Goal: Obtain resource: Download file/media

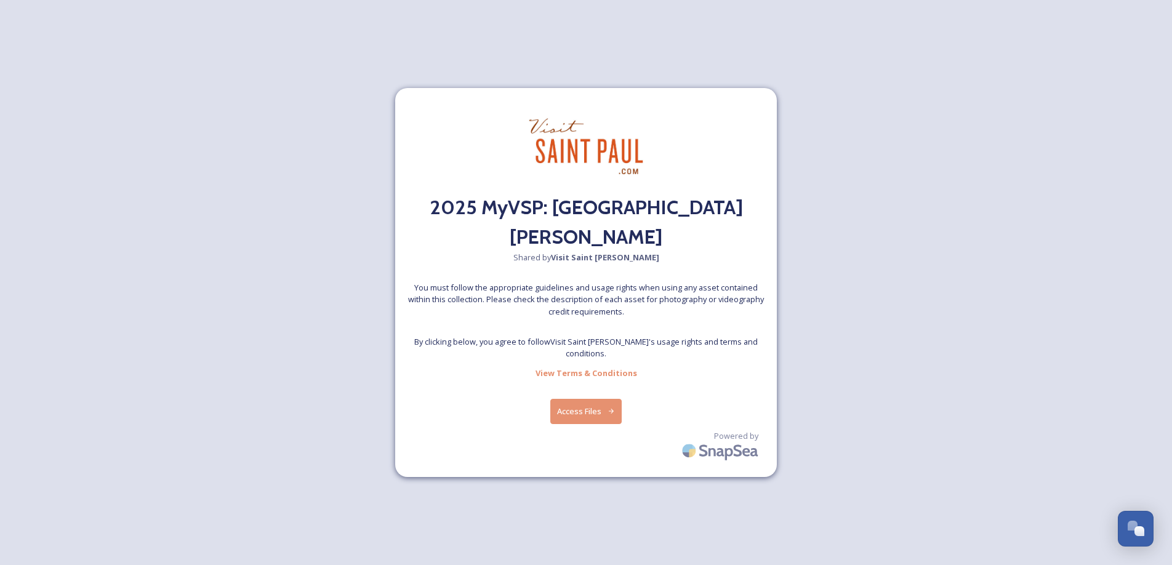
click at [603, 424] on button "Access Files" at bounding box center [587, 411] width 72 height 25
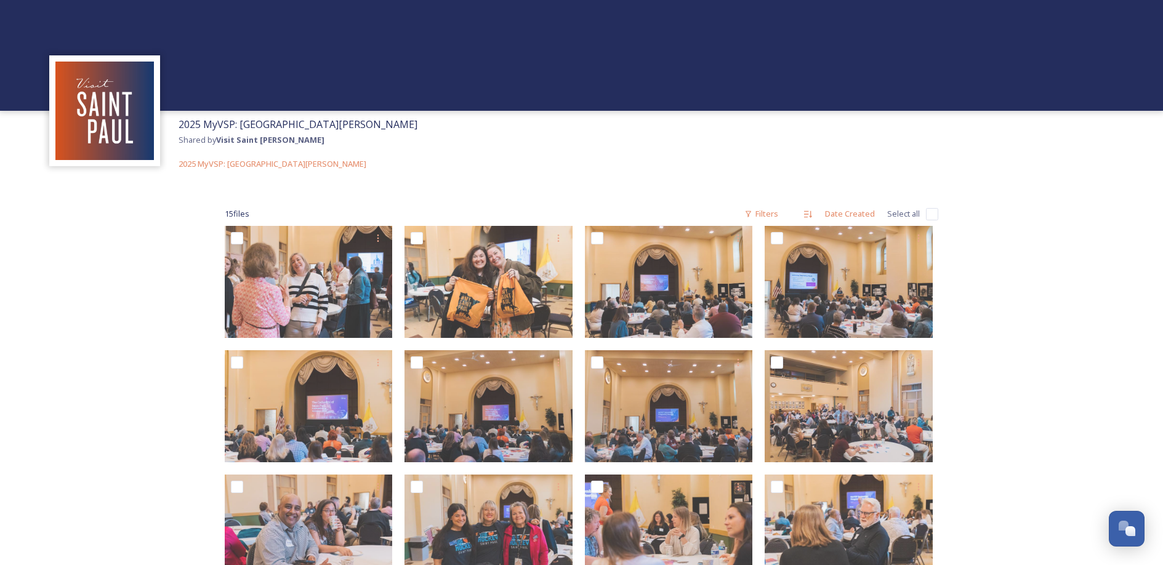
click at [933, 220] on input "checkbox" at bounding box center [932, 214] width 12 height 12
checkbox input "true"
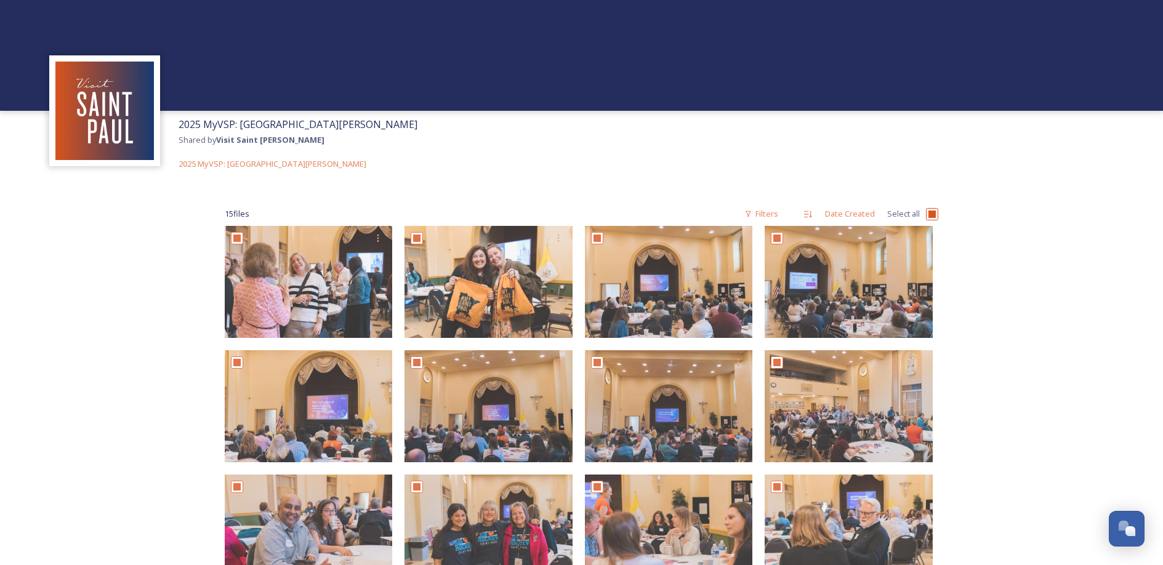
checkbox input "true"
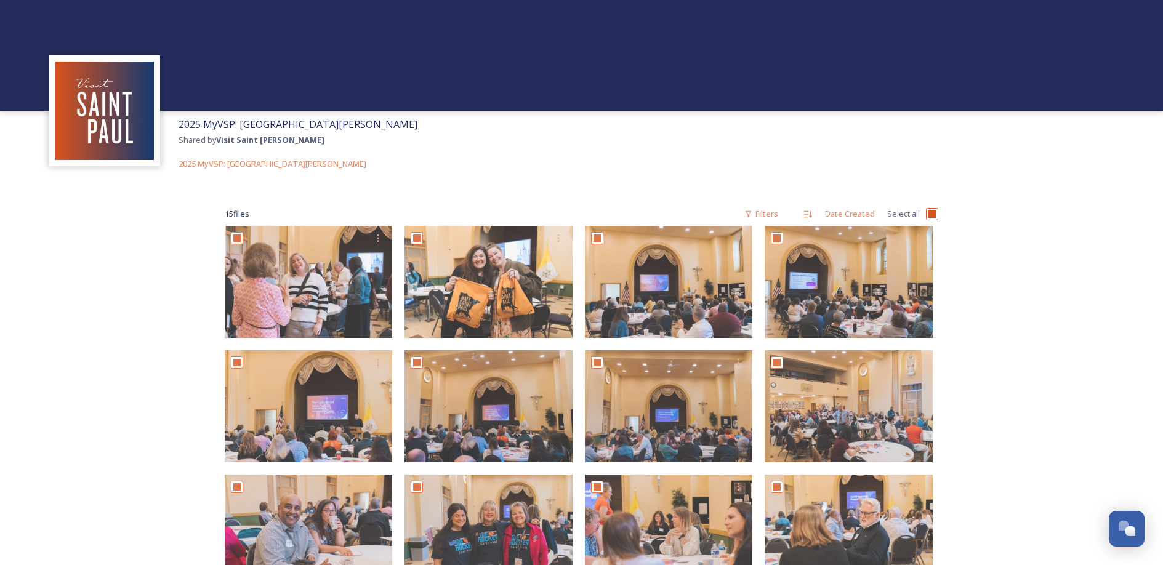
checkbox input "true"
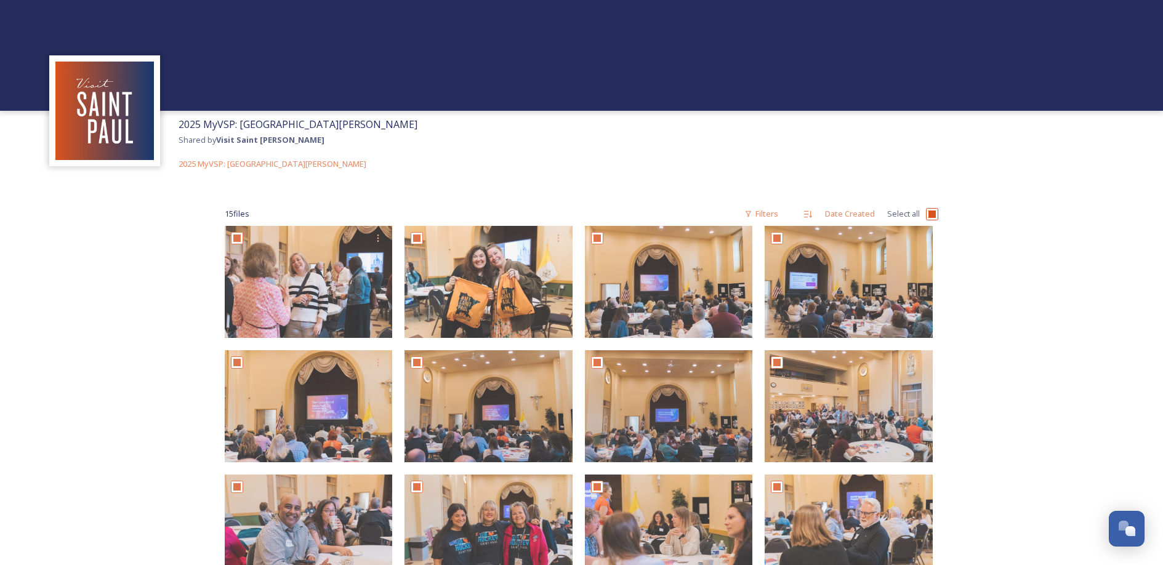
checkbox input "true"
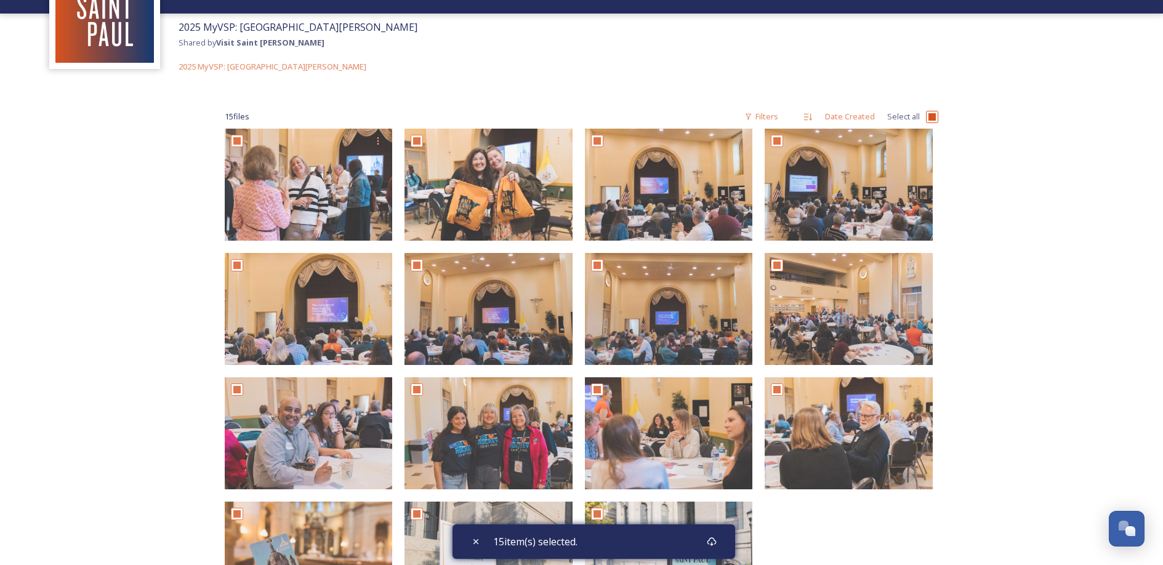
scroll to position [118, 0]
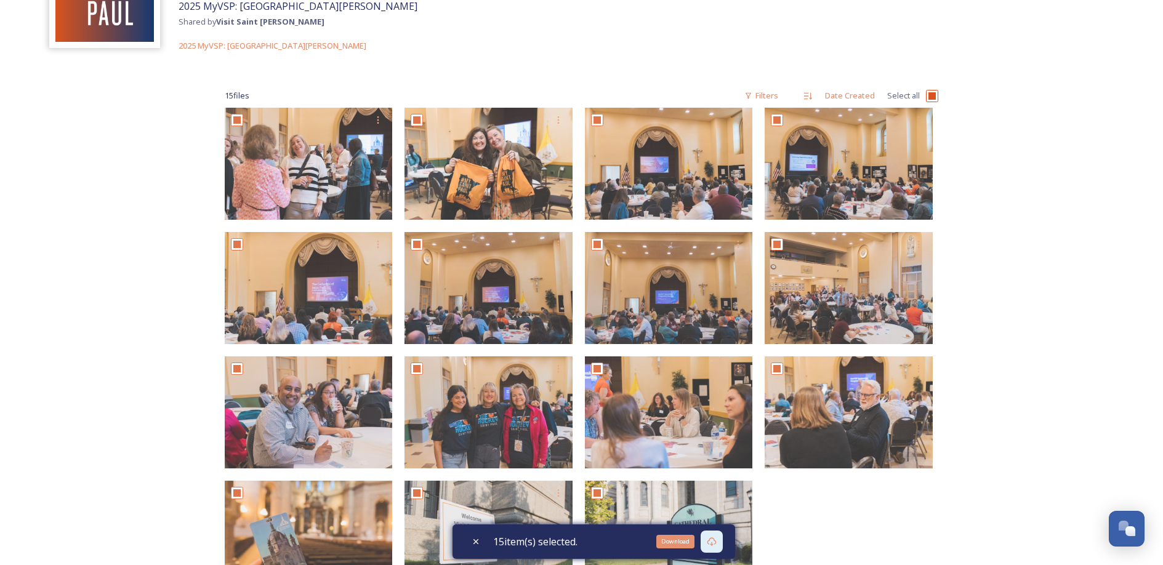
click at [717, 542] on icon at bounding box center [712, 542] width 10 height 10
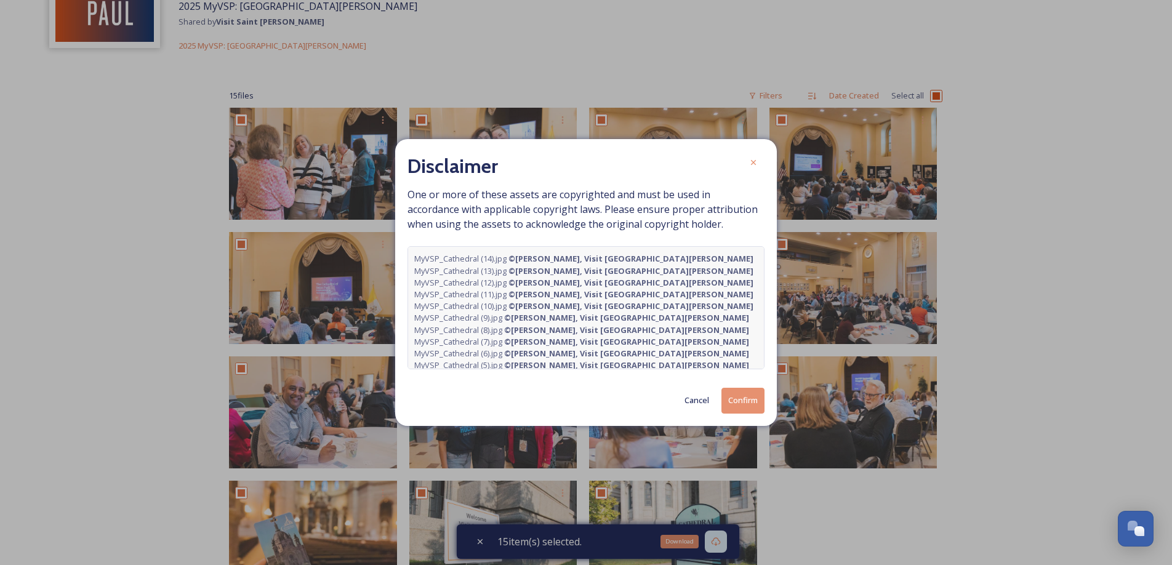
click at [744, 413] on button "Confirm" at bounding box center [743, 400] width 43 height 25
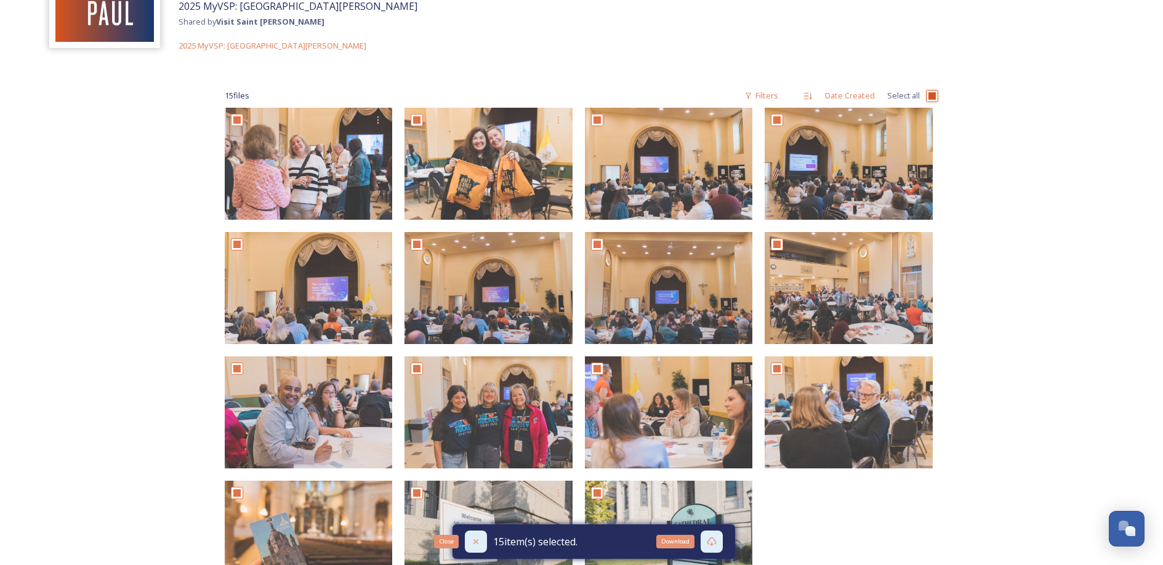
click at [476, 542] on icon at bounding box center [475, 541] width 5 height 5
checkbox input "false"
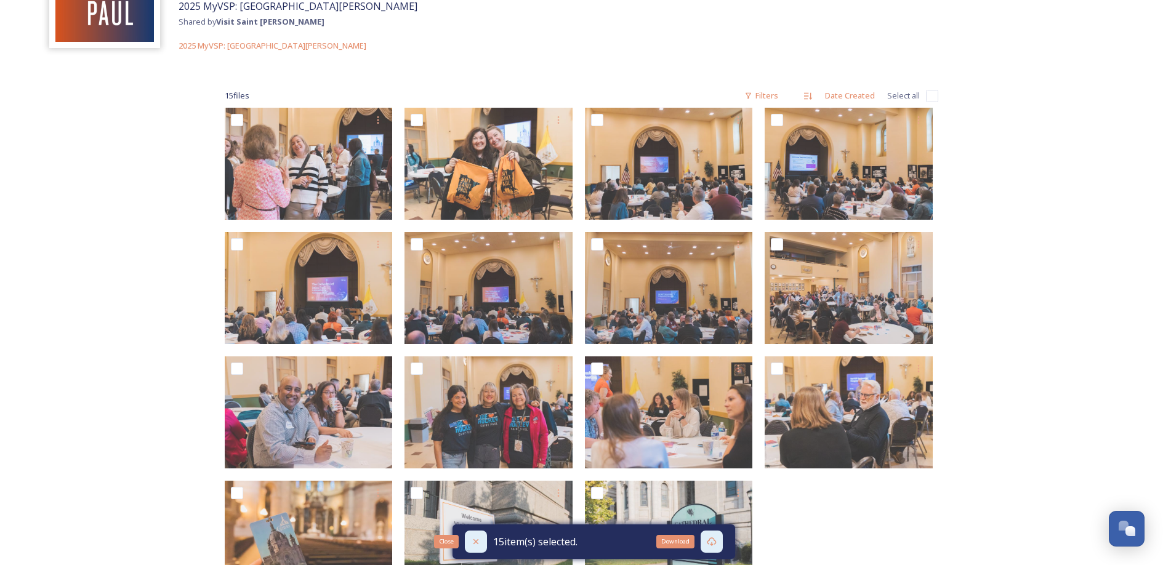
checkbox input "false"
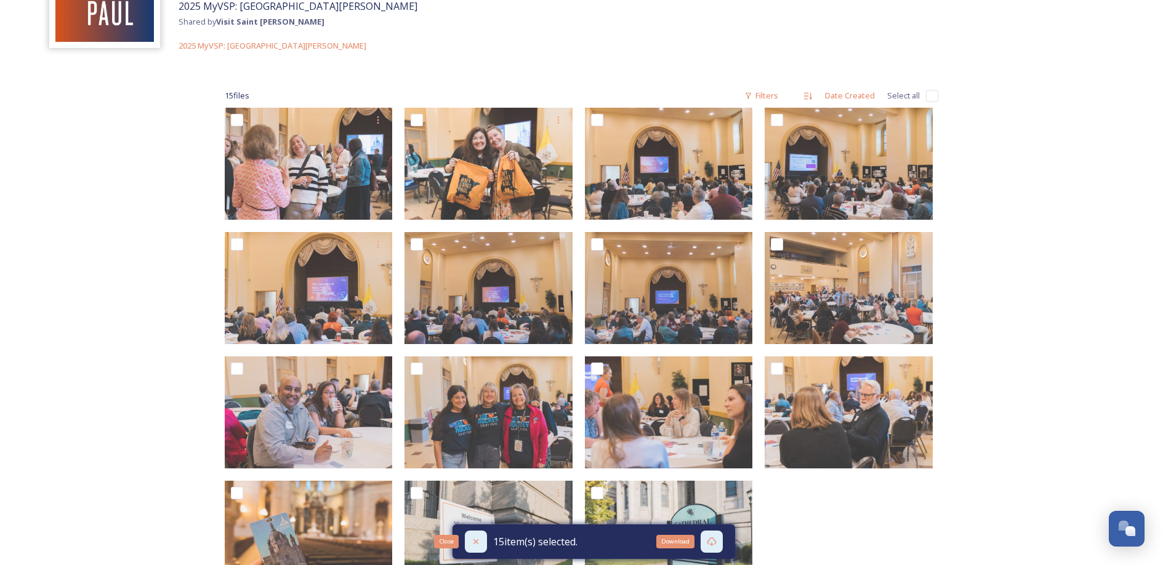
checkbox input "false"
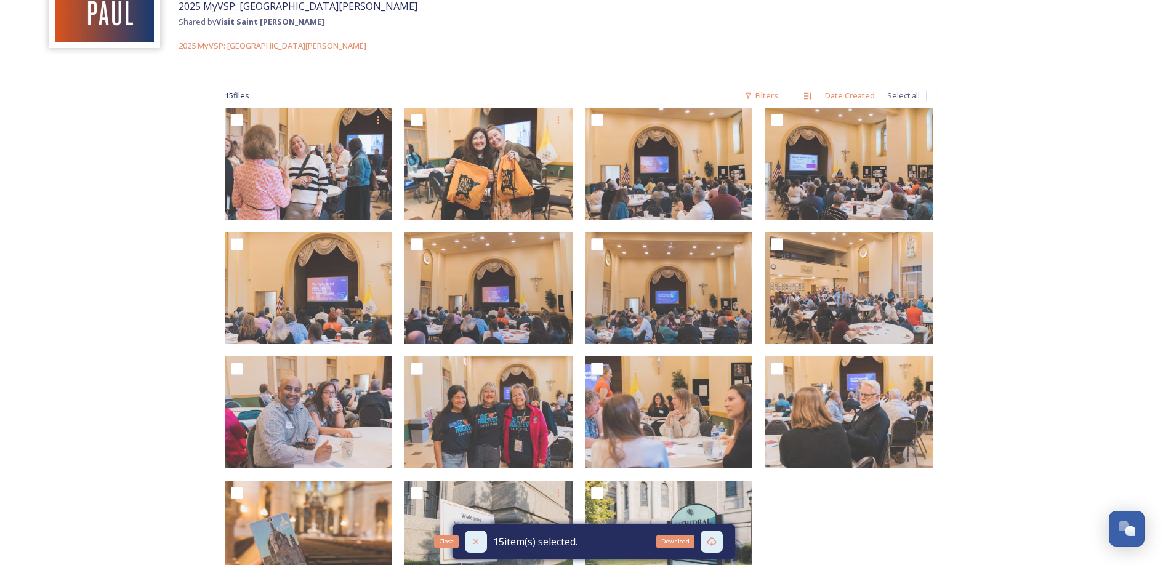
checkbox input "false"
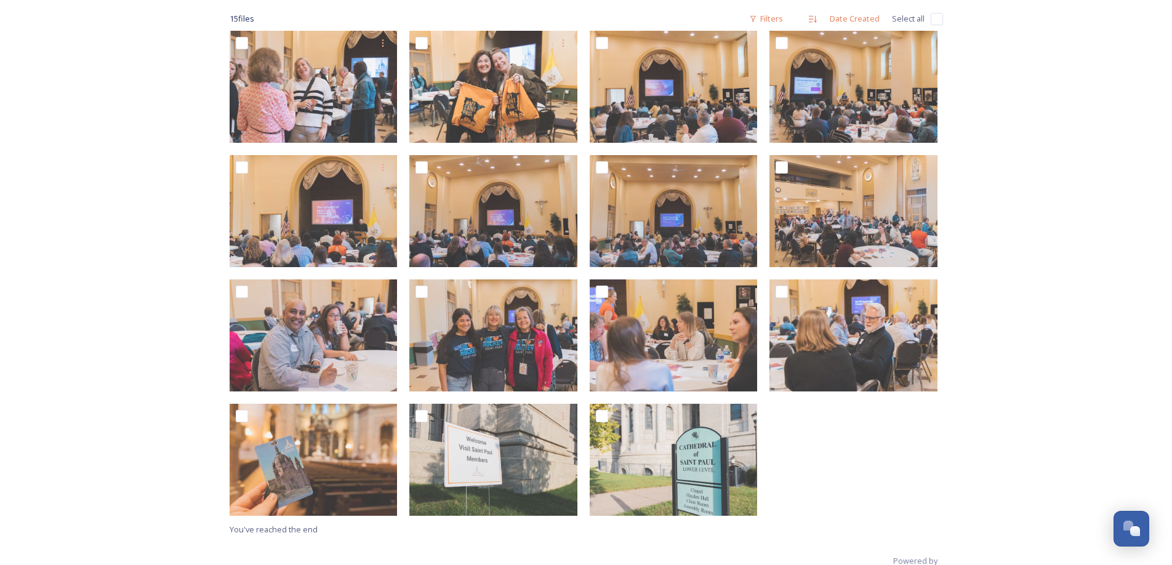
scroll to position [214, 0]
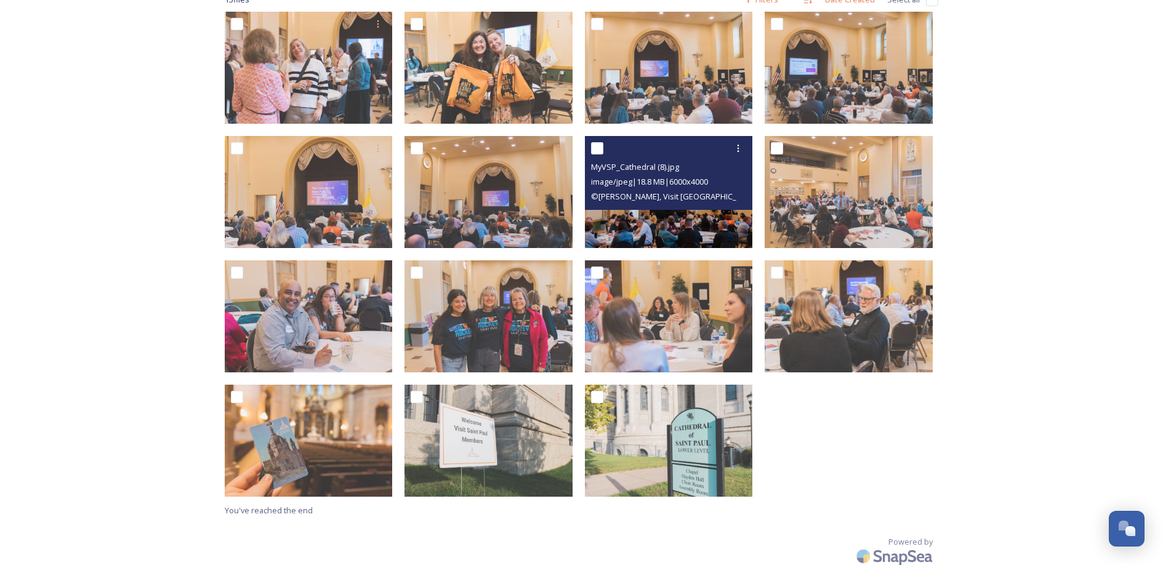
click at [677, 236] on img at bounding box center [669, 192] width 168 height 112
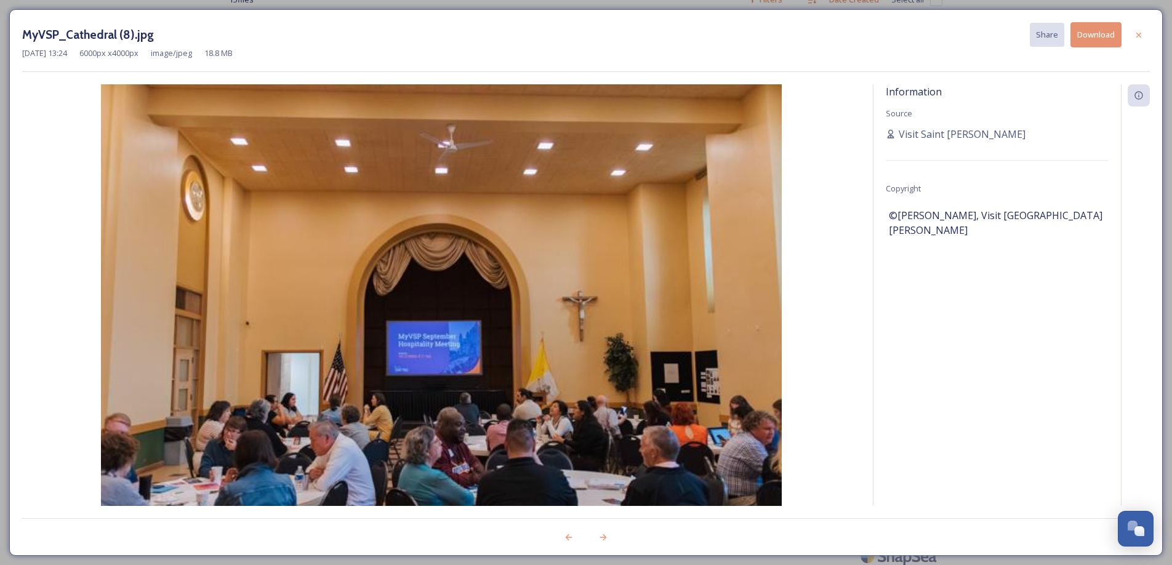
click at [676, 236] on img at bounding box center [441, 311] width 839 height 454
